Goal: Information Seeking & Learning: Learn about a topic

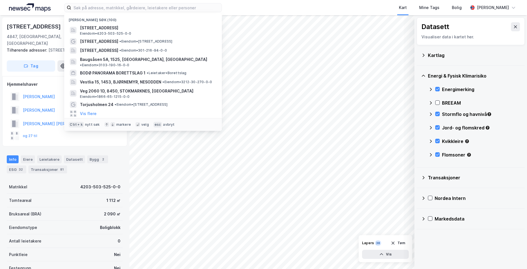
click at [124, 6] on input at bounding box center [146, 7] width 150 height 8
click at [123, 7] on input at bounding box center [146, 7] width 150 height 8
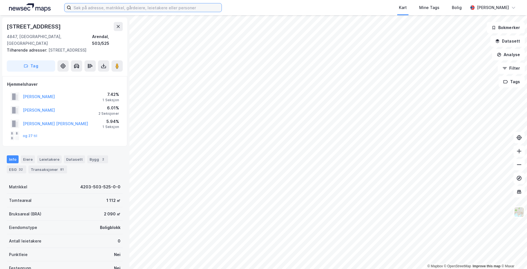
click at [86, 7] on input at bounding box center [146, 7] width 150 height 8
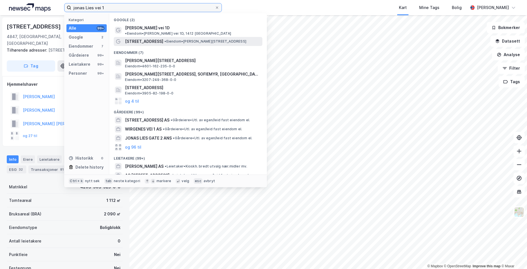
type input "jonas Lies vei 1"
click at [132, 38] on span "[STREET_ADDRESS]" at bounding box center [144, 41] width 38 height 7
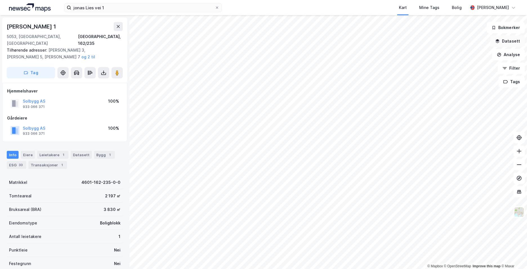
click at [512, 41] on button "Datasett" at bounding box center [507, 40] width 34 height 11
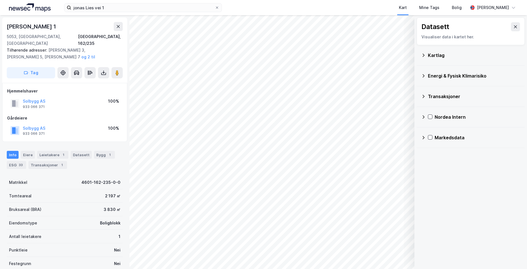
click at [436, 56] on div "Kartlag" at bounding box center [474, 55] width 92 height 7
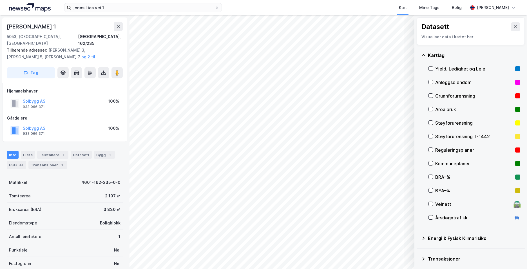
click at [431, 92] on div "Grunnforurensning" at bounding box center [474, 96] width 92 height 14
click at [423, 54] on icon at bounding box center [423, 55] width 5 height 5
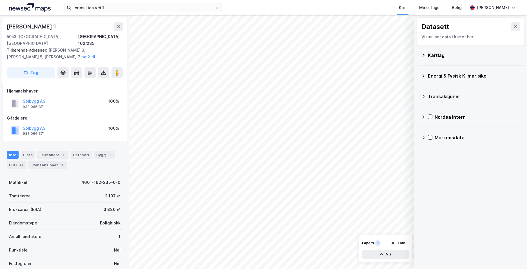
click at [423, 76] on icon at bounding box center [423, 75] width 5 height 5
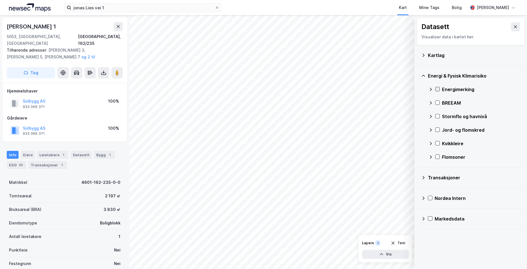
click at [437, 90] on icon at bounding box center [437, 89] width 3 height 2
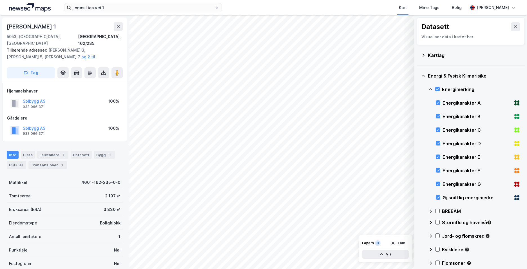
click at [422, 75] on icon at bounding box center [423, 75] width 5 height 5
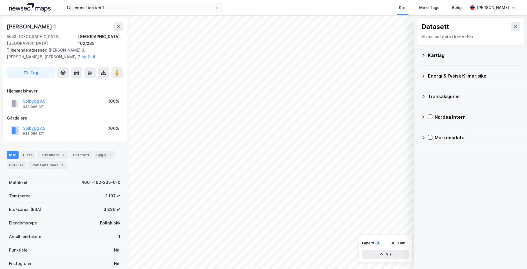
click at [421, 76] on icon at bounding box center [423, 75] width 5 height 5
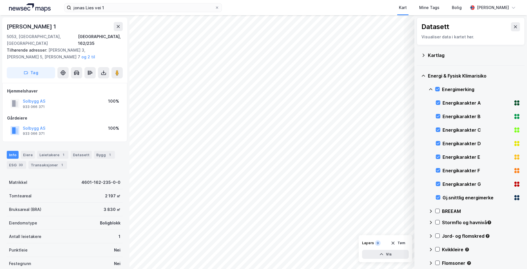
click at [426, 74] on div "Energi & Fysisk Klimarisiko" at bounding box center [470, 76] width 99 height 14
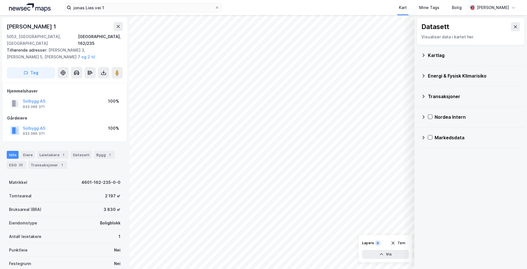
click at [424, 77] on icon at bounding box center [423, 75] width 5 height 5
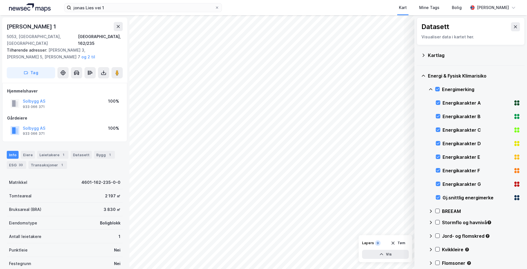
click at [430, 89] on icon at bounding box center [430, 89] width 5 height 5
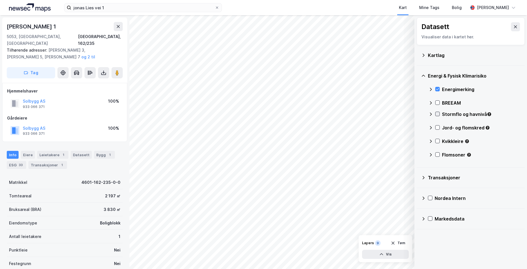
click at [438, 113] on icon at bounding box center [437, 114] width 4 height 4
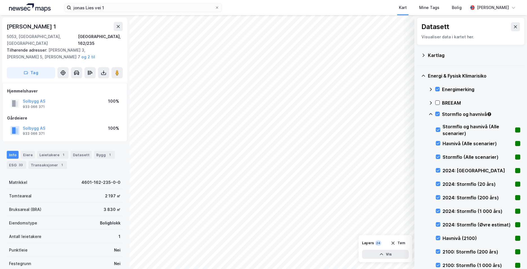
click at [430, 113] on icon at bounding box center [430, 114] width 3 height 2
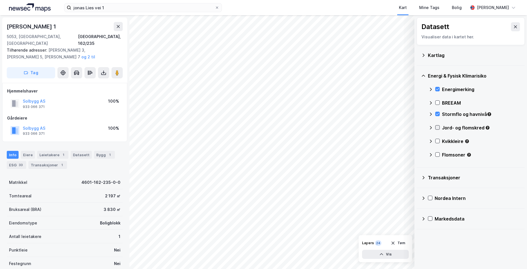
click at [437, 128] on icon at bounding box center [437, 127] width 4 height 4
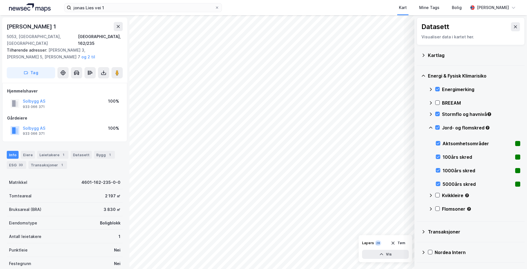
click at [432, 127] on icon at bounding box center [430, 127] width 5 height 5
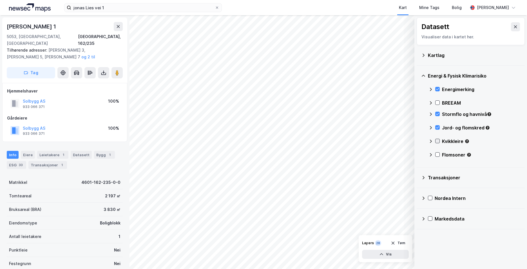
click at [436, 141] on icon at bounding box center [437, 141] width 3 height 2
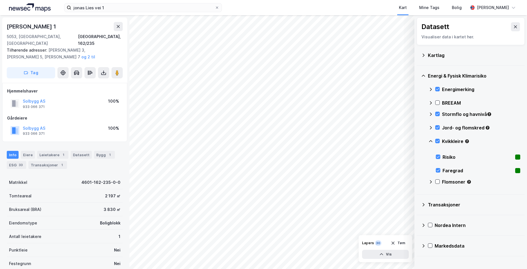
click at [431, 139] on icon at bounding box center [430, 141] width 5 height 5
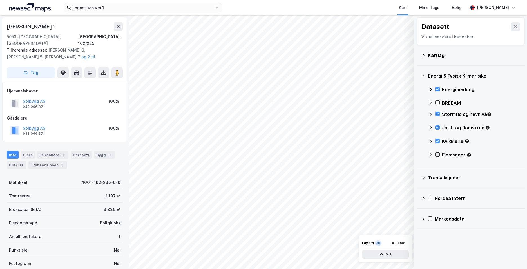
click at [436, 155] on icon at bounding box center [437, 154] width 4 height 4
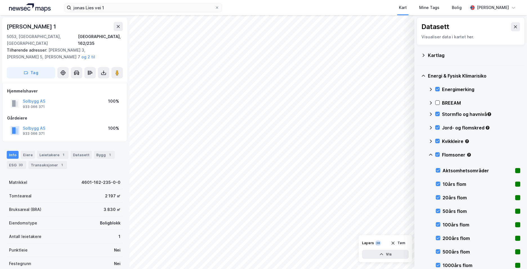
click at [431, 152] on div "Flomsoner" at bounding box center [474, 157] width 92 height 14
